Goal: Transaction & Acquisition: Purchase product/service

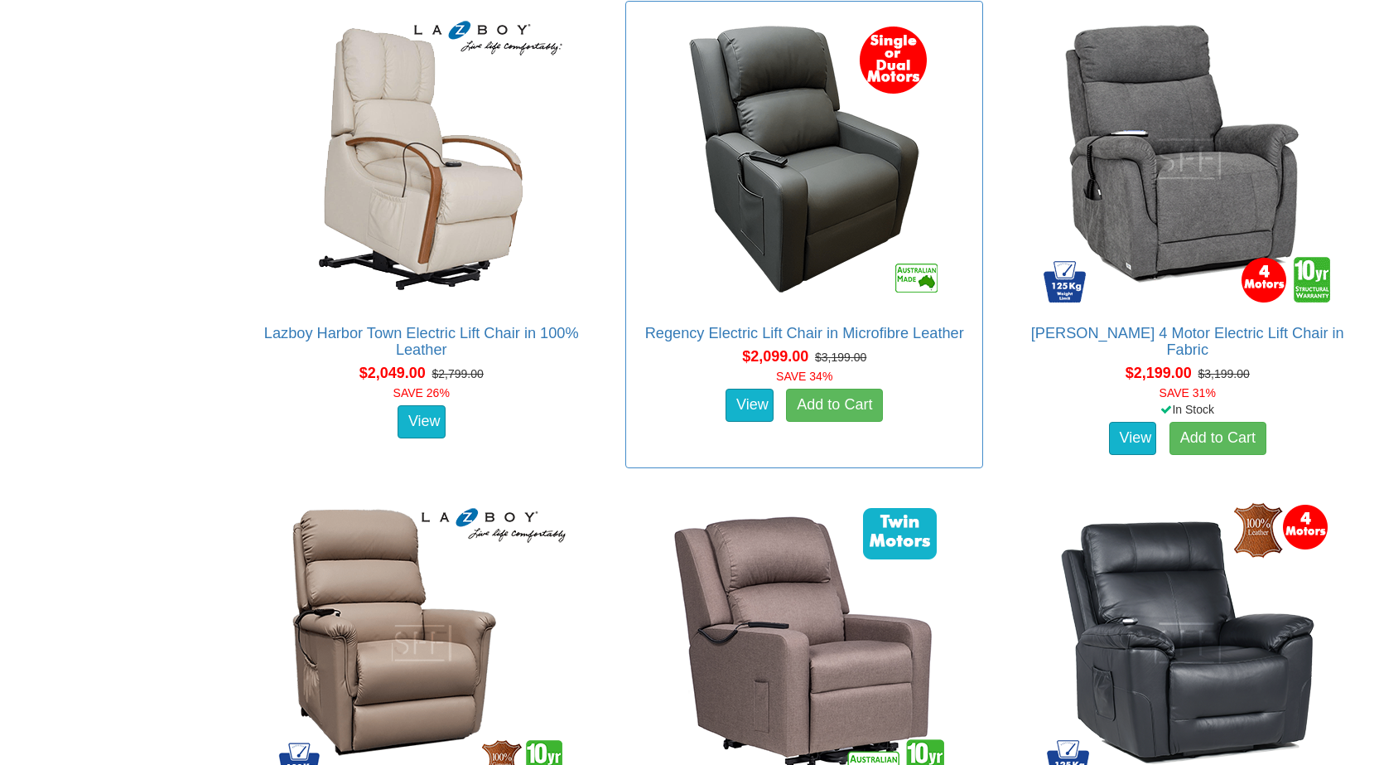
scroll to position [2650, 0]
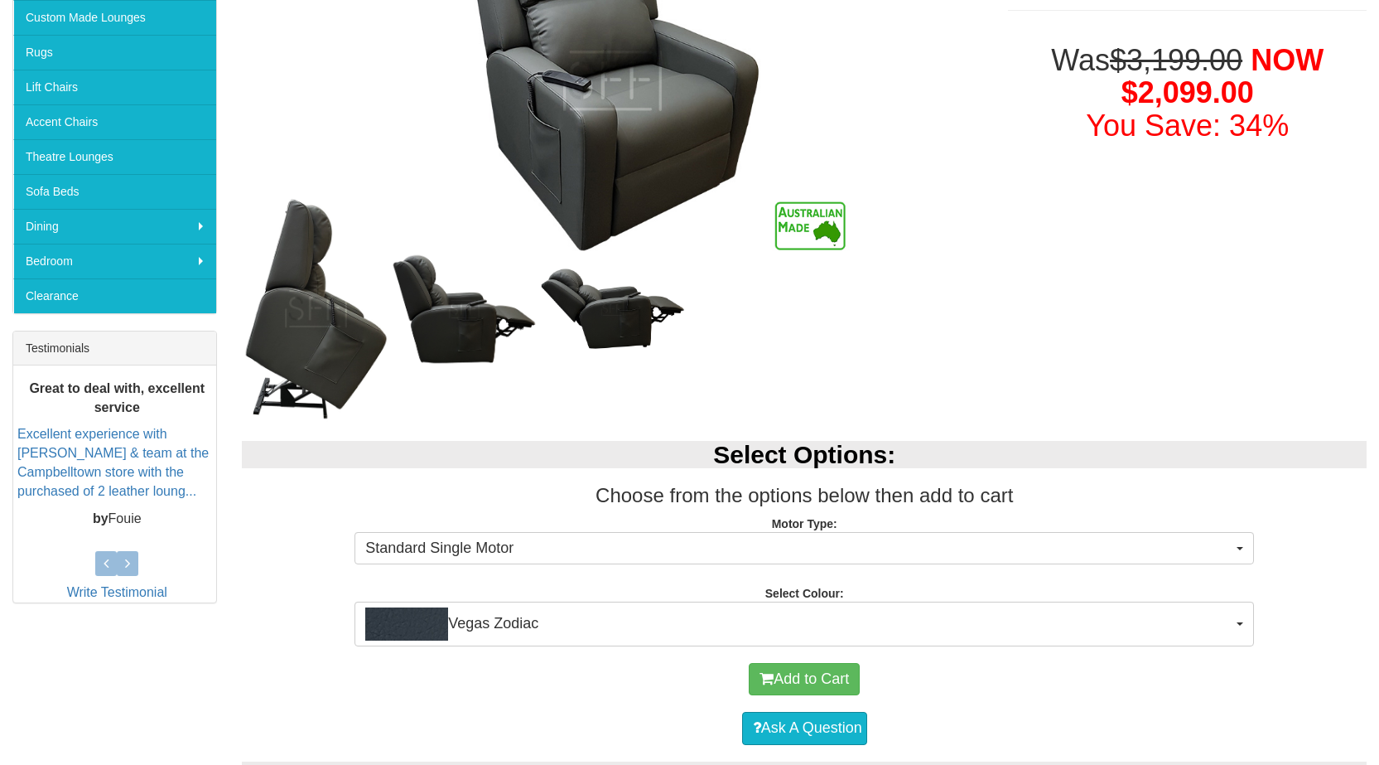
scroll to position [414, 0]
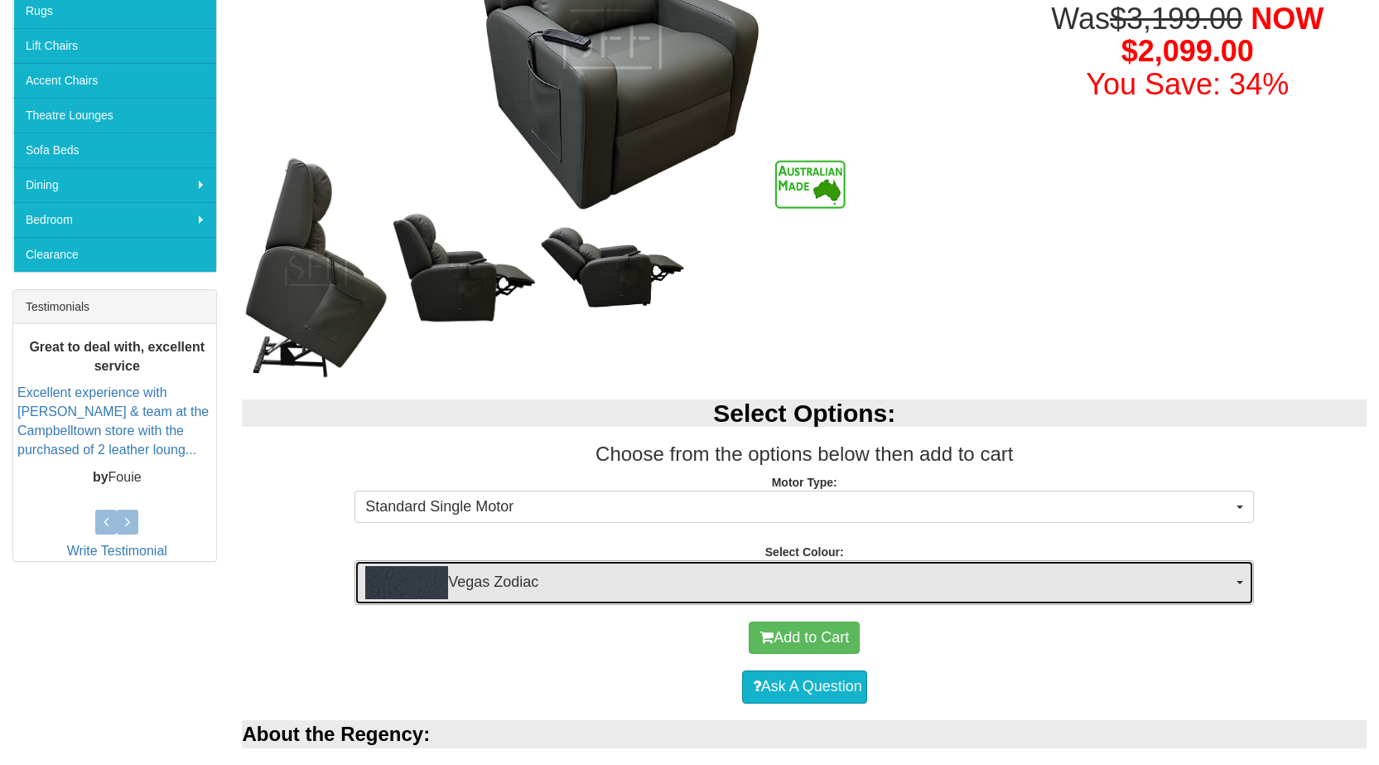
click at [989, 575] on span "Vegas Zodiac" at bounding box center [798, 582] width 867 height 33
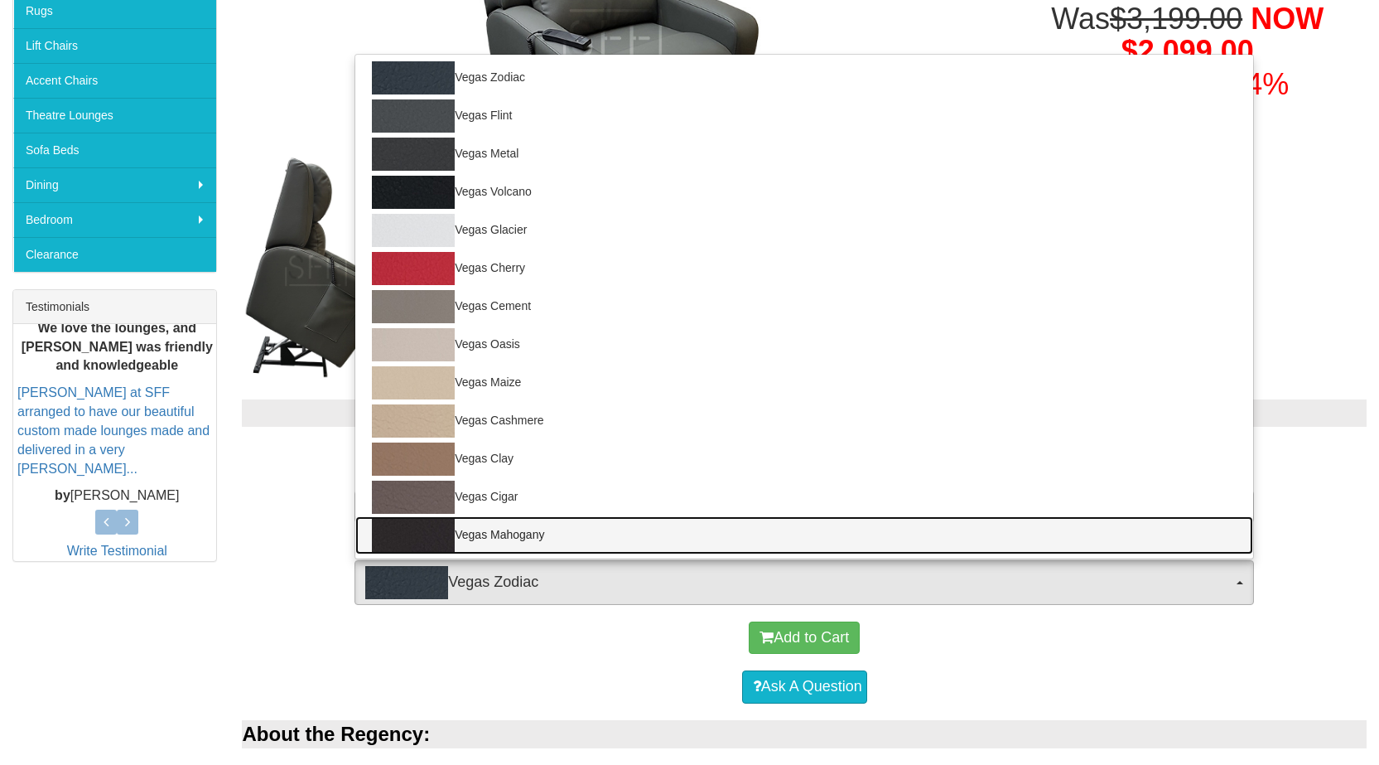
click at [423, 534] on img at bounding box center [413, 535] width 83 height 33
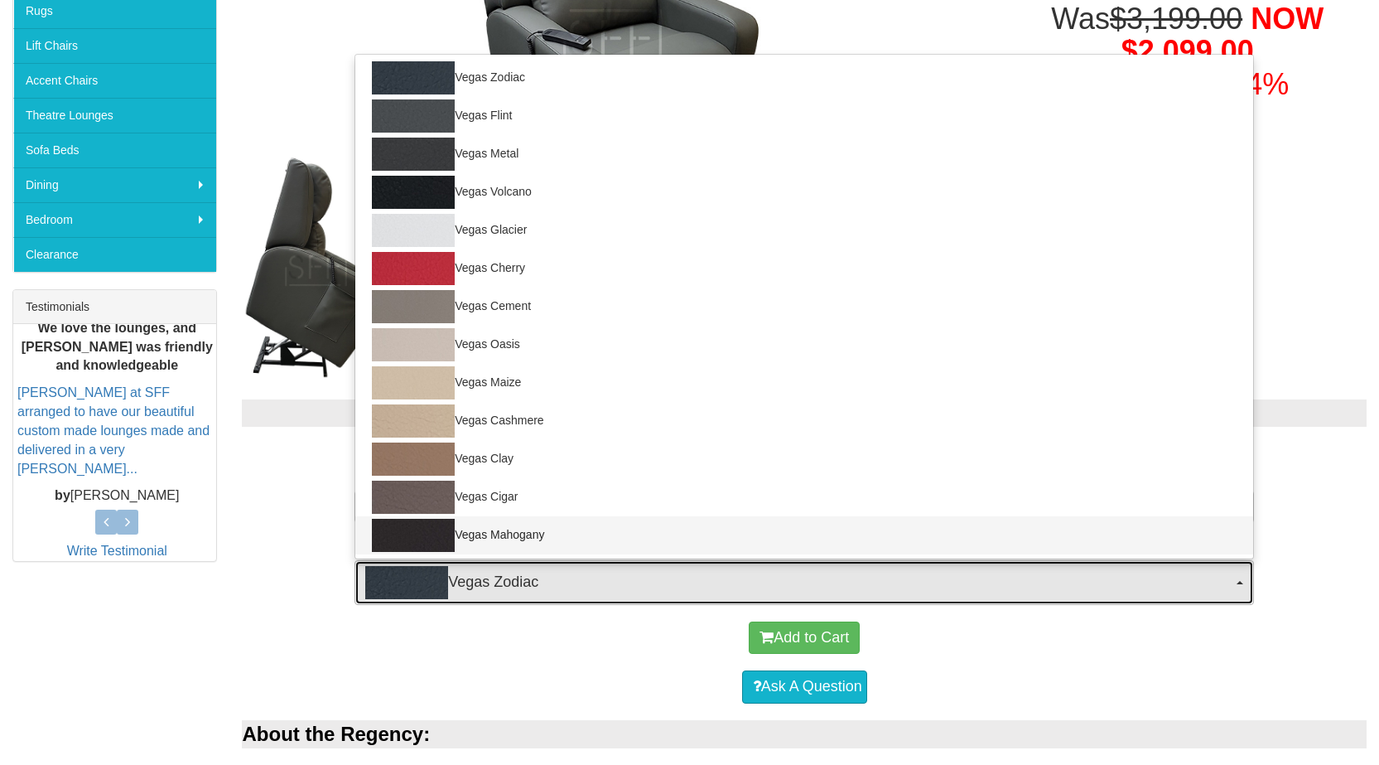
select select "1468"
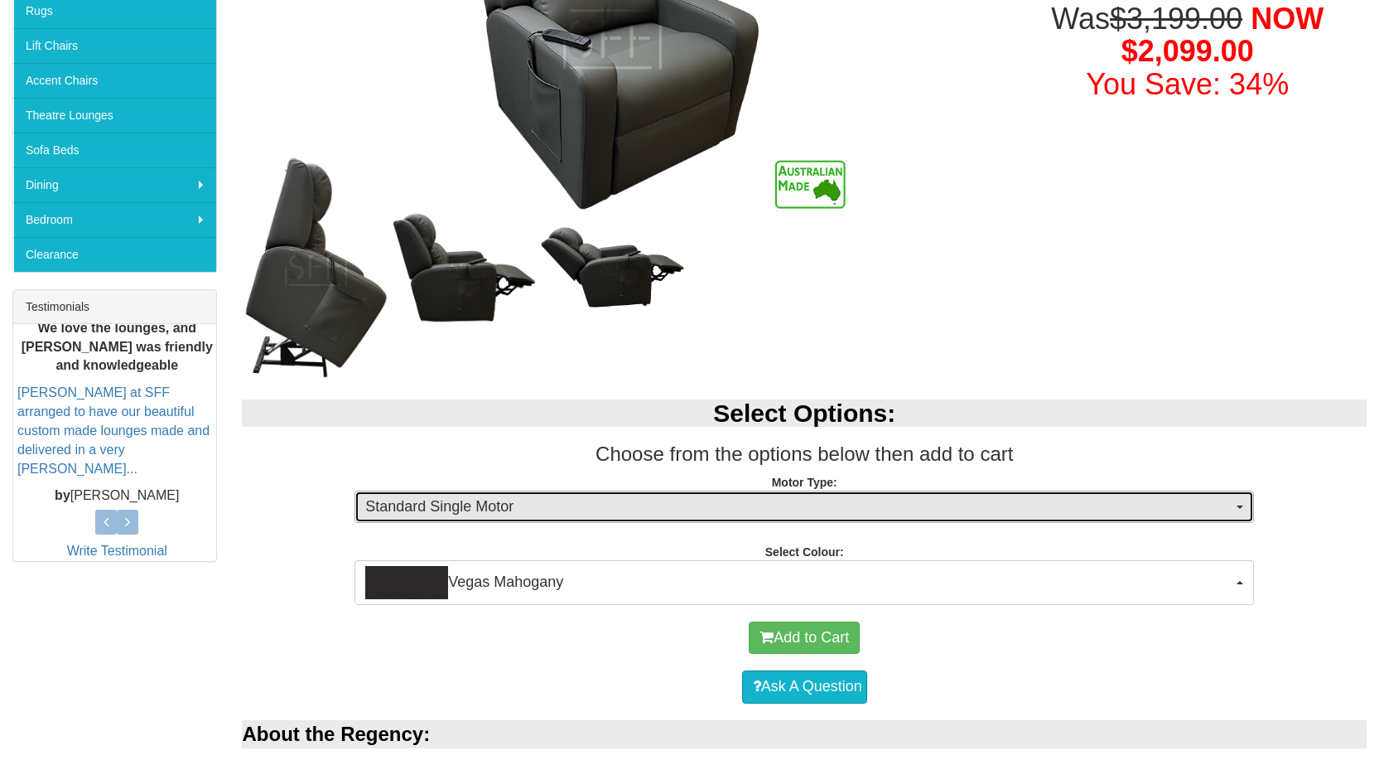
click at [542, 518] on button "Standard Single Motor" at bounding box center [805, 506] width 900 height 33
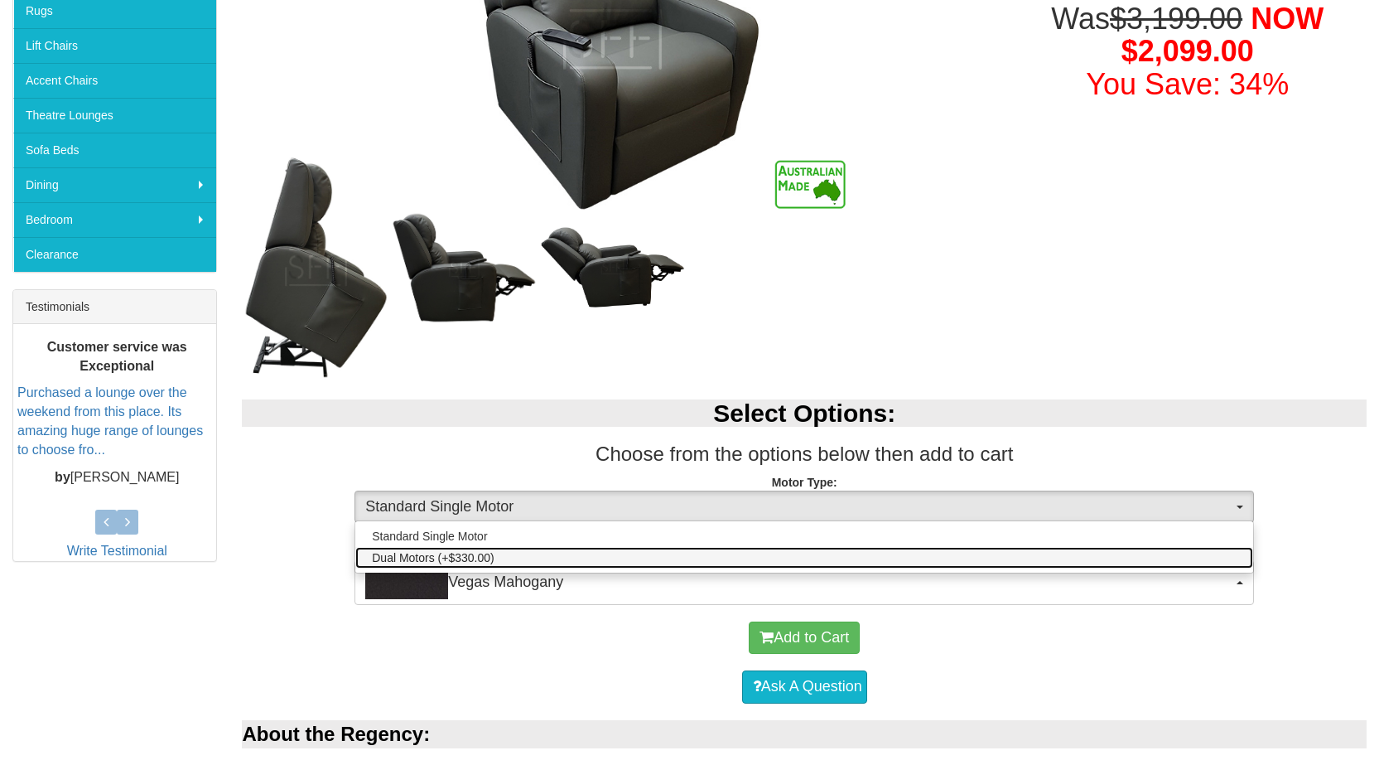
click at [488, 559] on span "Dual Motors (+$330.00)" at bounding box center [433, 557] width 122 height 17
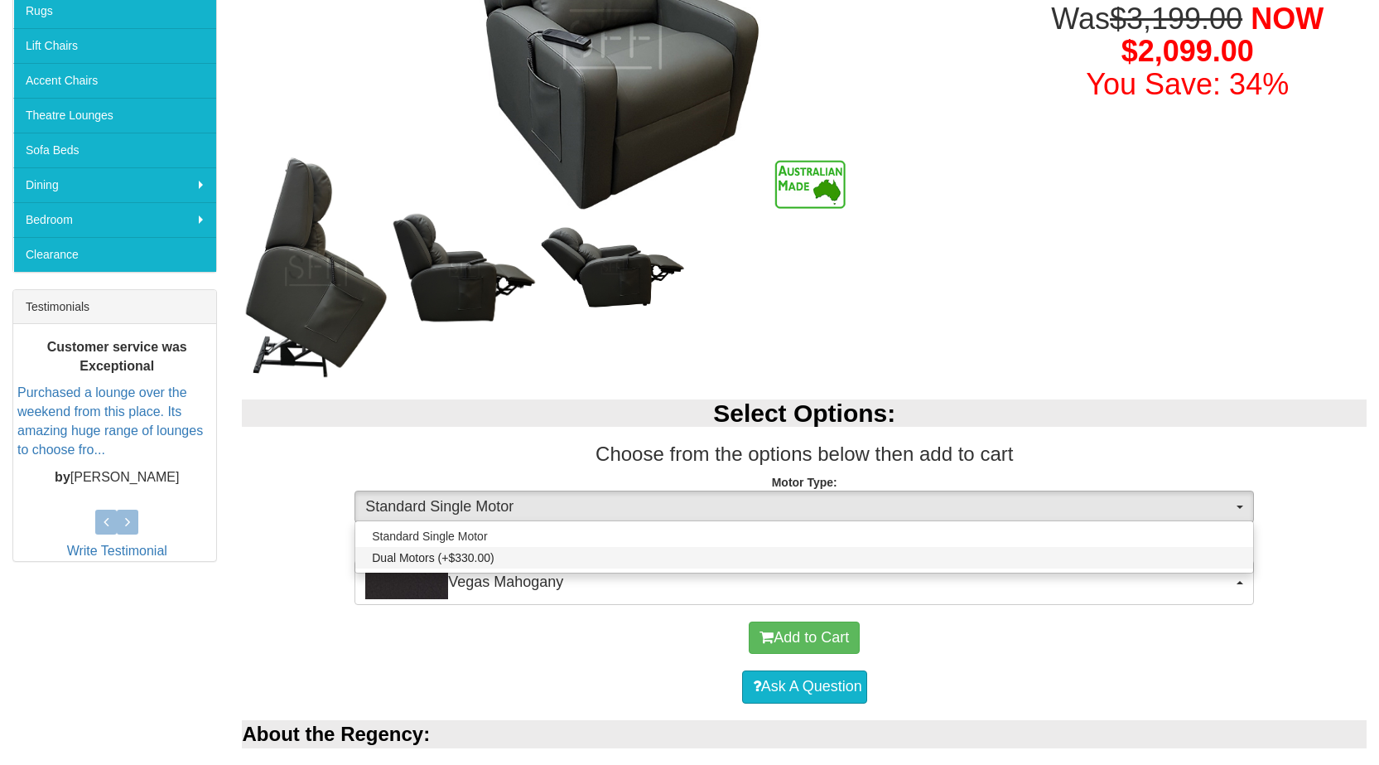
select select "1456"
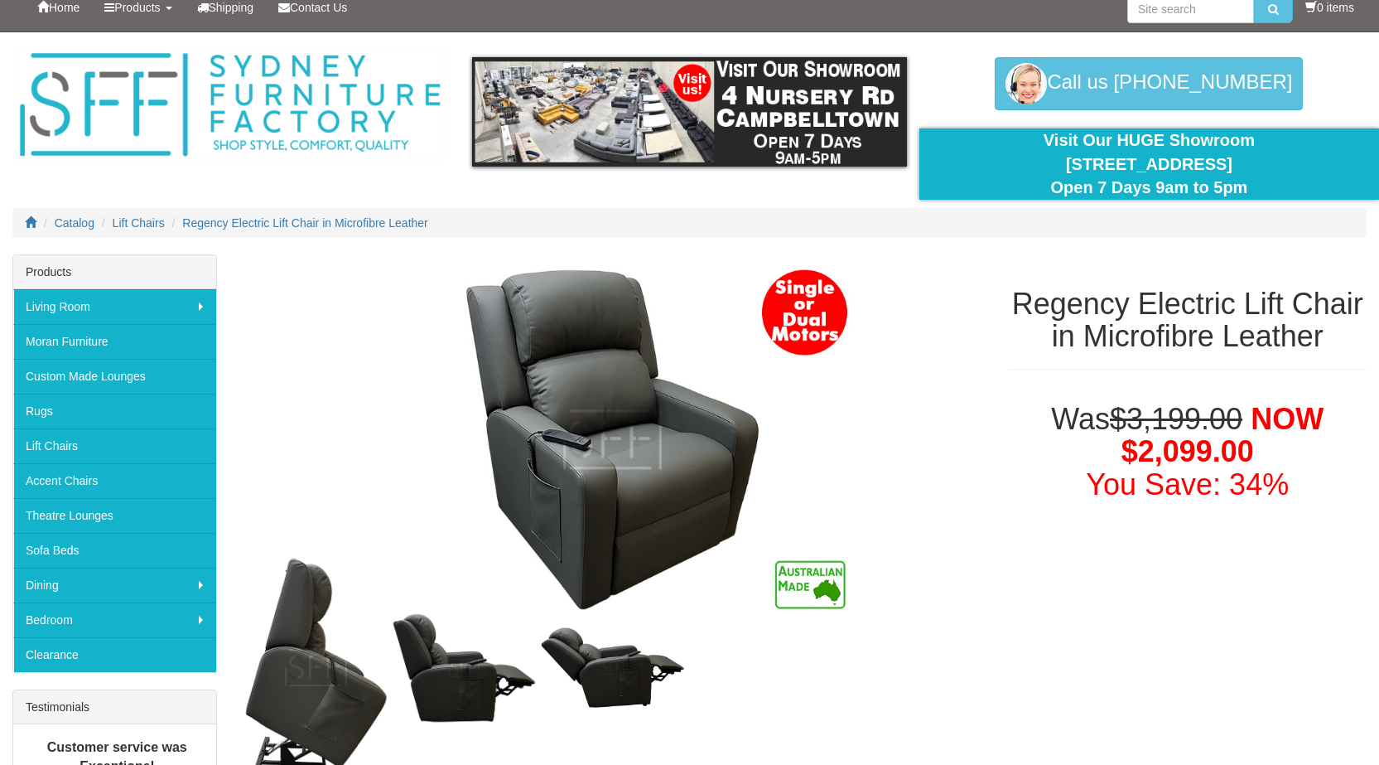
scroll to position [0, 0]
